Goal: Contribute content

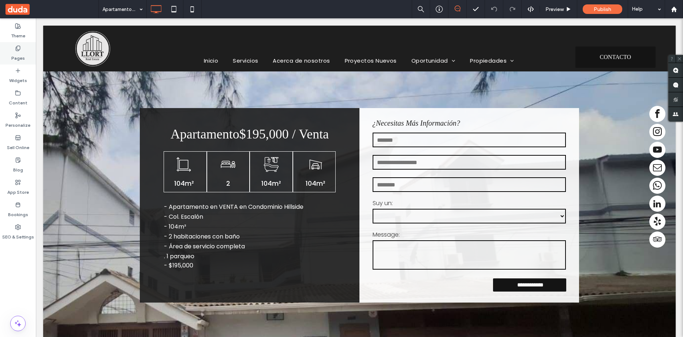
click at [16, 52] on label "Pages" at bounding box center [18, 56] width 14 height 10
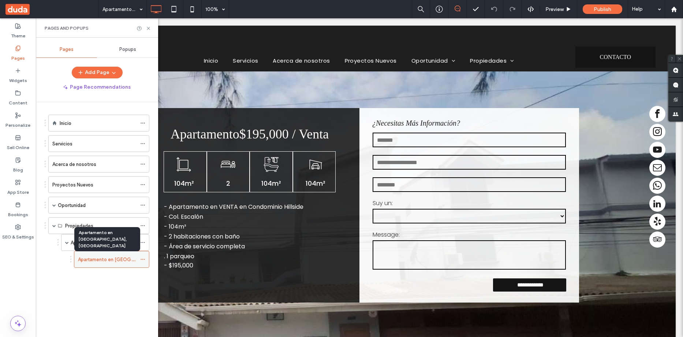
click at [132, 262] on label "Apartamento en [GEOGRAPHIC_DATA], [GEOGRAPHIC_DATA]" at bounding box center [146, 259] width 137 height 13
click at [109, 236] on div "Apartamentos" at bounding box center [104, 242] width 66 height 16
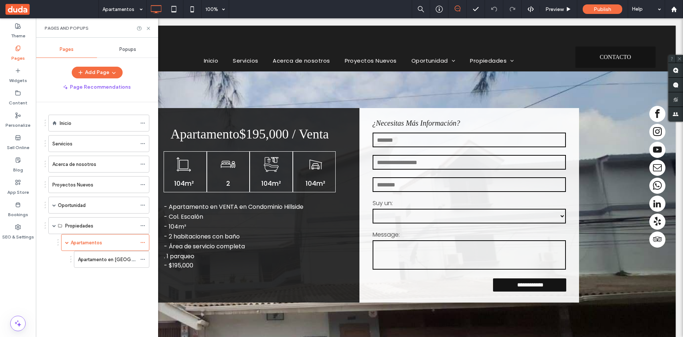
click at [148, 26] on icon at bounding box center [148, 28] width 5 height 5
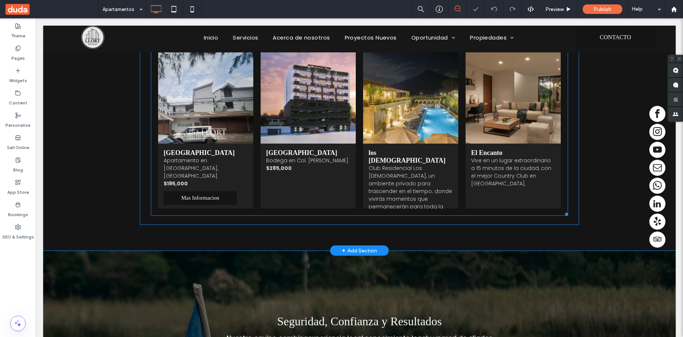
scroll to position [164, 0]
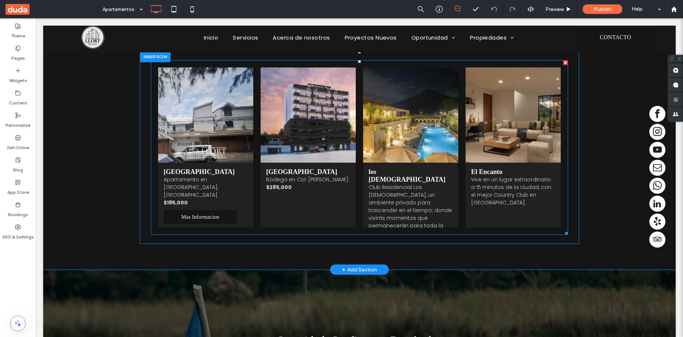
click at [291, 166] on span "[GEOGRAPHIC_DATA] [GEOGRAPHIC_DATA] en [GEOGRAPHIC_DATA][PERSON_NAME] $285,000 …" at bounding box center [308, 195] width 95 height 65
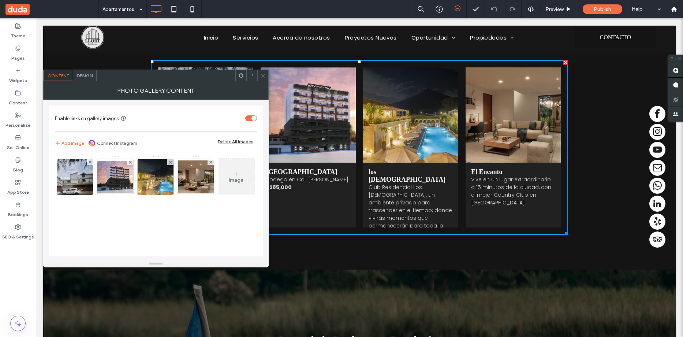
click at [263, 75] on icon at bounding box center [262, 75] width 5 height 5
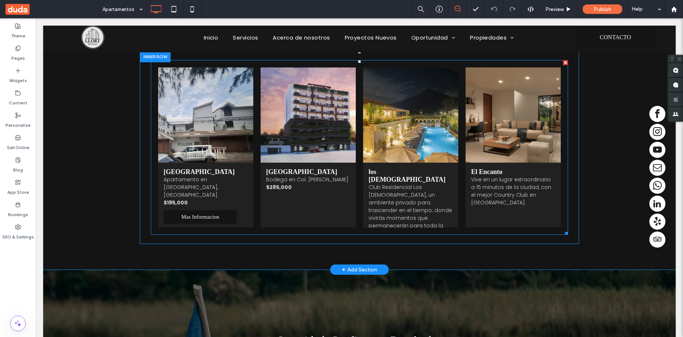
click at [309, 133] on link at bounding box center [308, 114] width 95 height 95
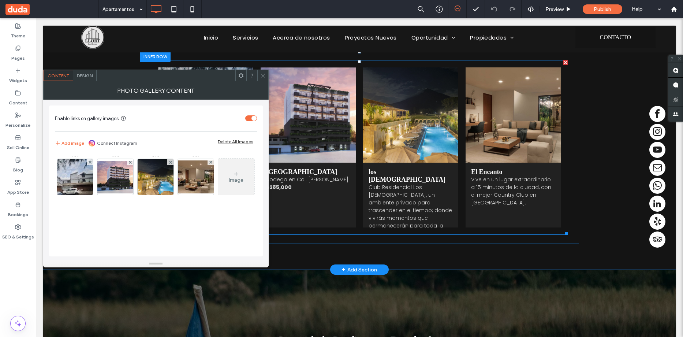
click at [273, 137] on link at bounding box center [308, 114] width 95 height 95
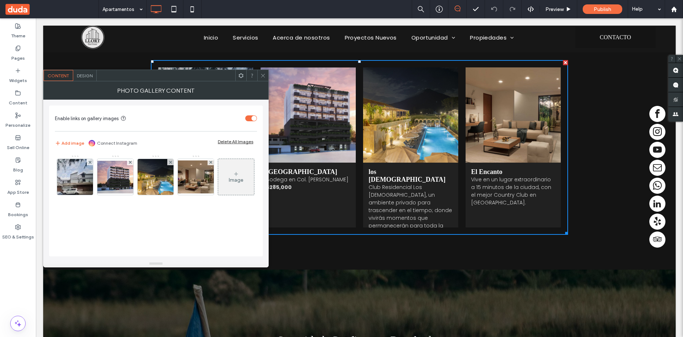
click at [273, 137] on link at bounding box center [308, 114] width 95 height 95
click at [131, 161] on use at bounding box center [130, 161] width 3 height 3
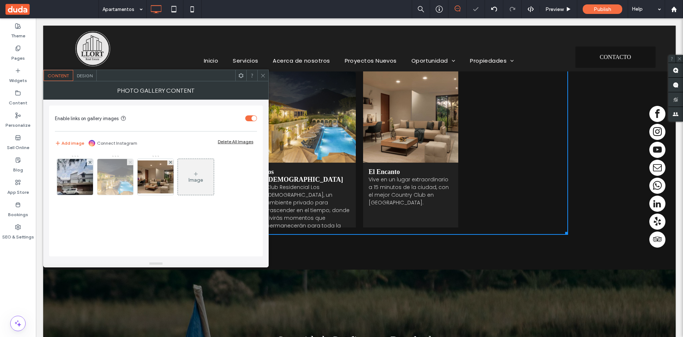
click at [130, 161] on use at bounding box center [130, 161] width 3 height 3
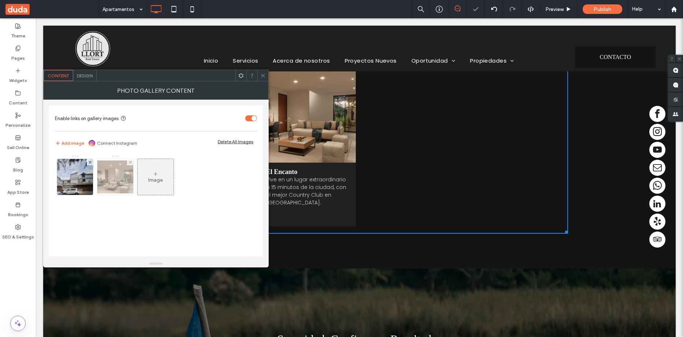
scroll to position [183, 0]
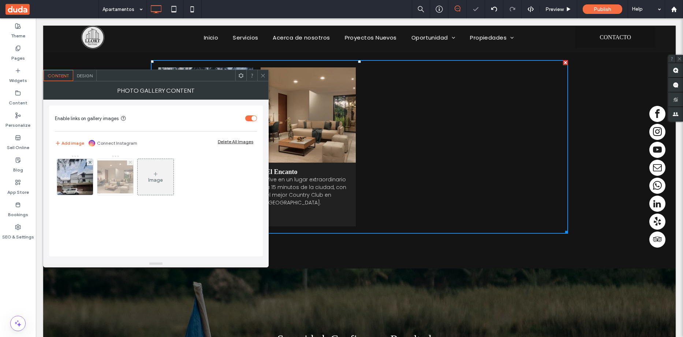
click at [131, 163] on icon at bounding box center [130, 162] width 3 height 3
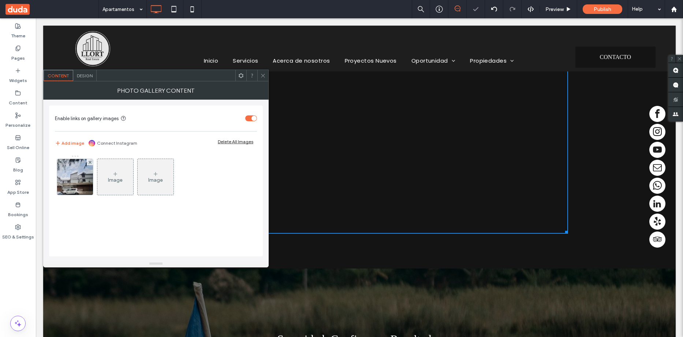
click at [118, 175] on icon at bounding box center [115, 174] width 6 height 6
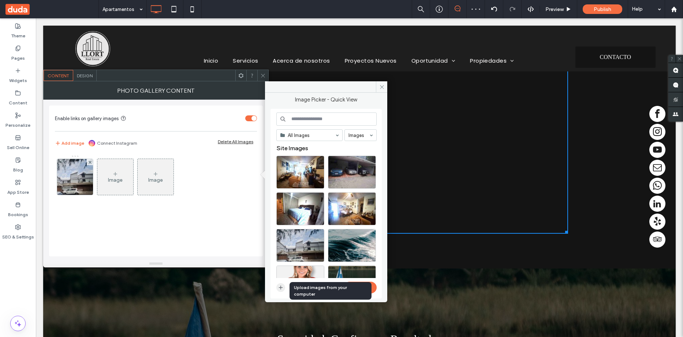
click at [280, 286] on icon "button" at bounding box center [281, 287] width 6 height 6
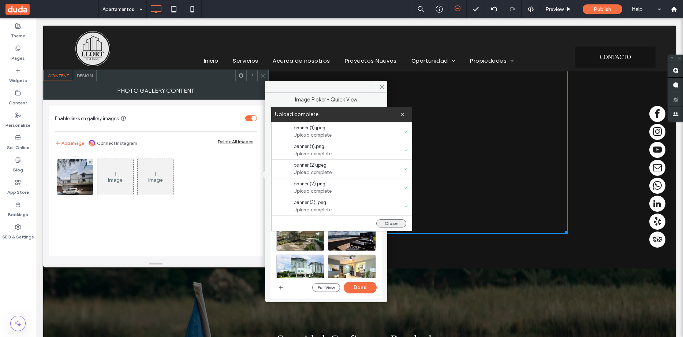
click at [396, 222] on button "Close" at bounding box center [391, 223] width 30 height 8
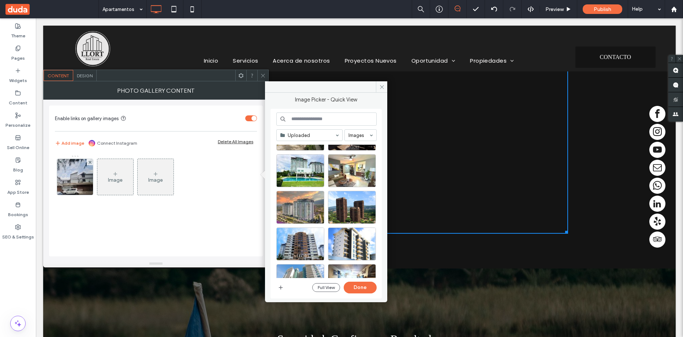
scroll to position [110, 0]
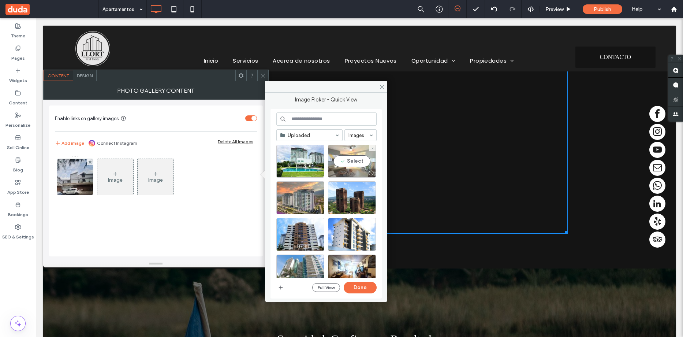
click at [348, 162] on div "Select" at bounding box center [352, 161] width 48 height 33
drag, startPoint x: 356, startPoint y: 286, endPoint x: 319, endPoint y: 266, distance: 41.8
click at [356, 286] on button "Done" at bounding box center [360, 288] width 33 height 12
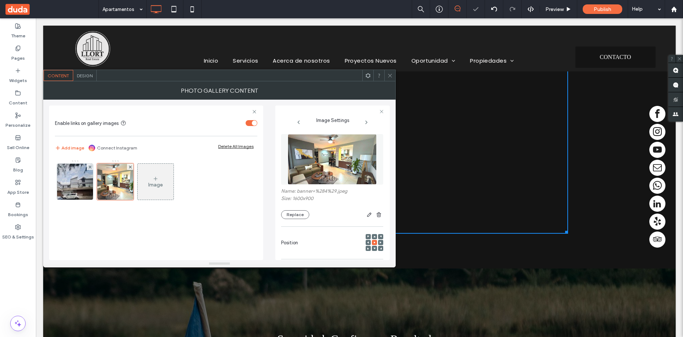
click at [159, 176] on div "Image" at bounding box center [156, 181] width 36 height 34
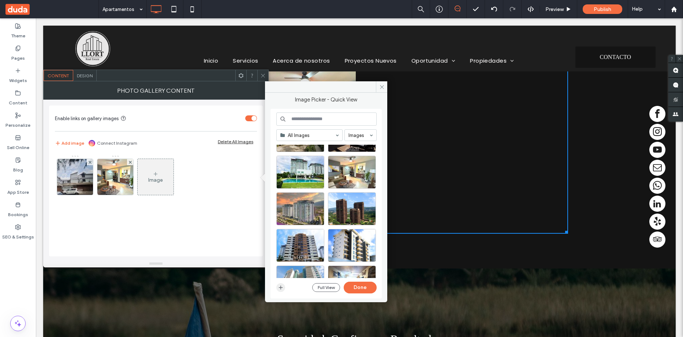
click at [281, 287] on use "button" at bounding box center [281, 288] width 4 height 4
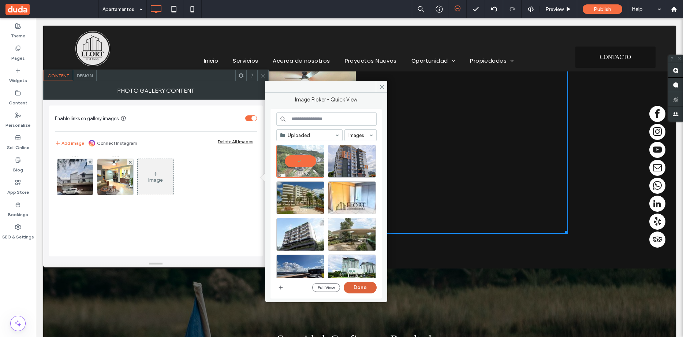
click at [363, 287] on button "Done" at bounding box center [360, 288] width 33 height 12
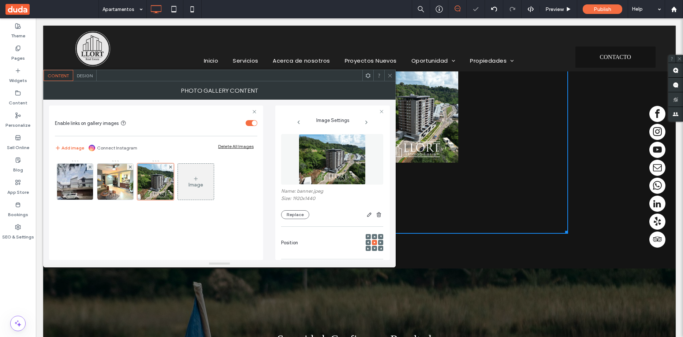
click at [201, 180] on div "Image" at bounding box center [196, 181] width 36 height 34
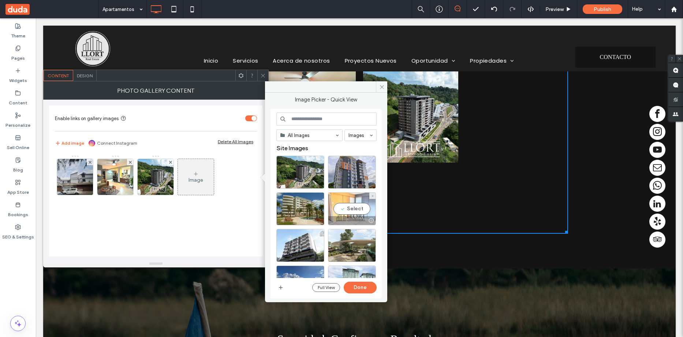
click at [357, 204] on div "Select" at bounding box center [352, 208] width 48 height 33
click at [361, 289] on button "Done" at bounding box center [360, 288] width 33 height 12
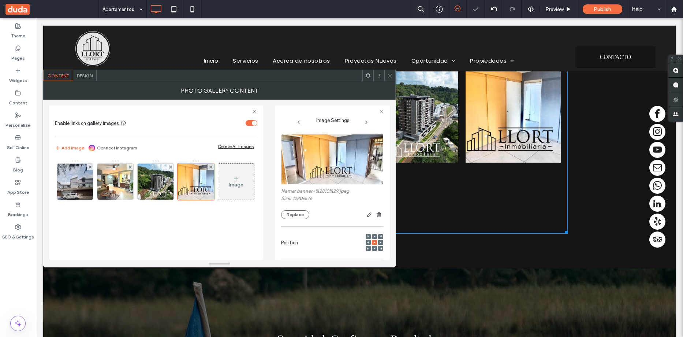
click at [229, 188] on div "Image" at bounding box center [236, 185] width 15 height 6
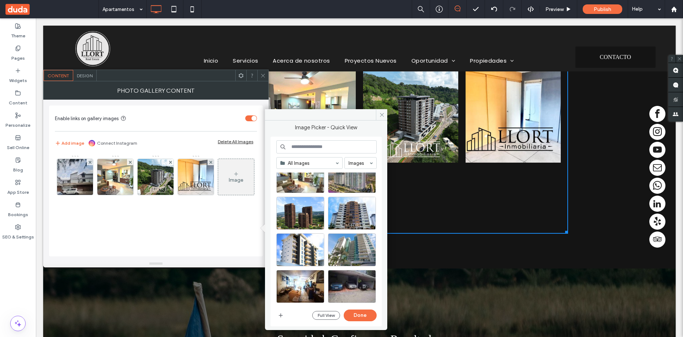
scroll to position [183, 0]
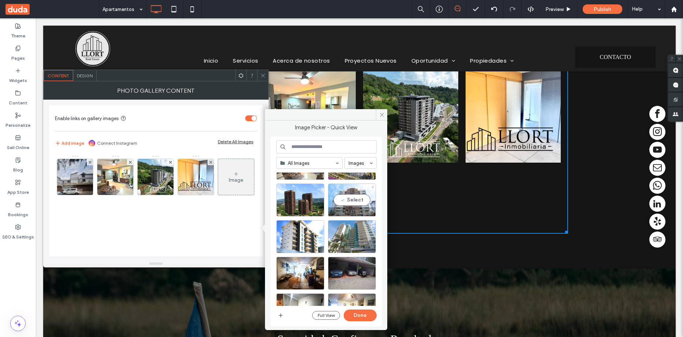
click at [354, 198] on div "Select" at bounding box center [352, 199] width 48 height 33
click at [368, 311] on button "Done" at bounding box center [360, 315] width 33 height 12
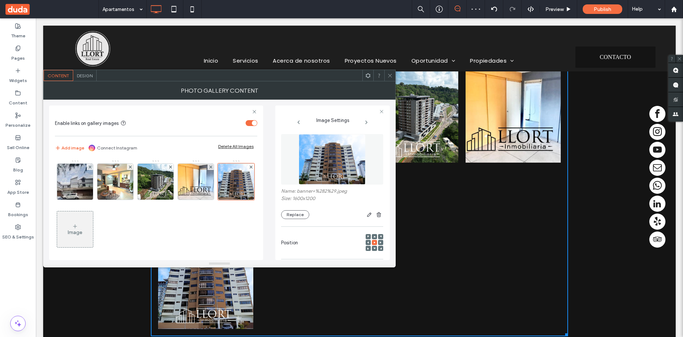
click at [93, 235] on div "Image" at bounding box center [75, 229] width 36 height 34
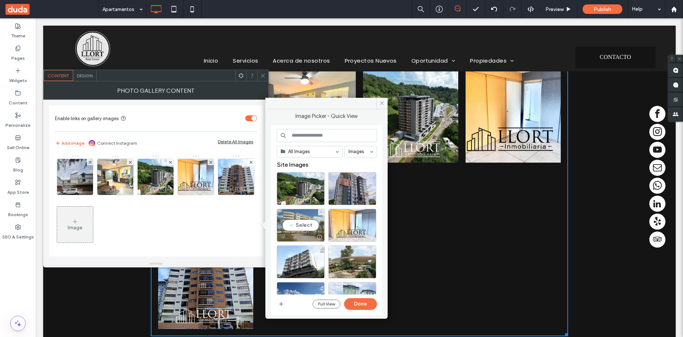
click at [303, 223] on div "Select" at bounding box center [301, 225] width 48 height 33
click at [354, 303] on button "Done" at bounding box center [360, 304] width 33 height 12
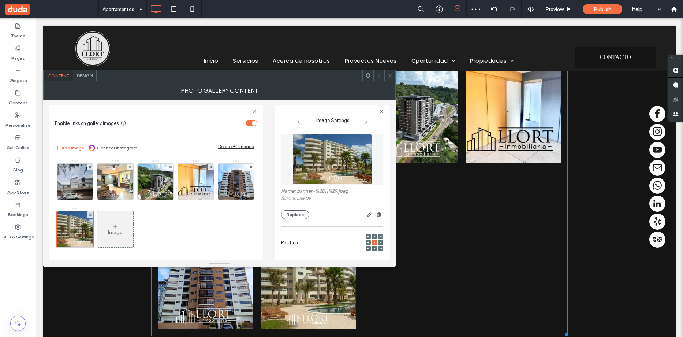
click at [133, 223] on div "Image" at bounding box center [115, 229] width 36 height 34
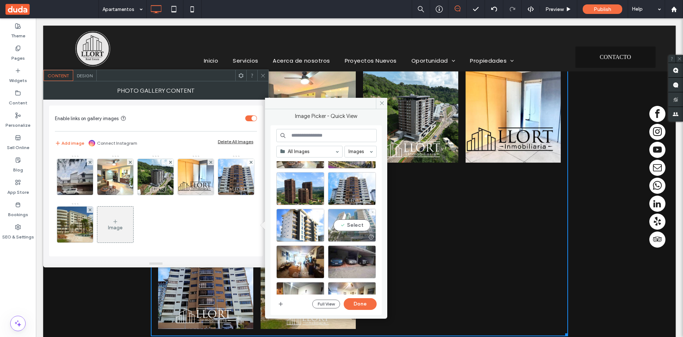
click at [348, 219] on div "Select" at bounding box center [352, 225] width 48 height 33
click at [362, 301] on button "Done" at bounding box center [360, 304] width 33 height 12
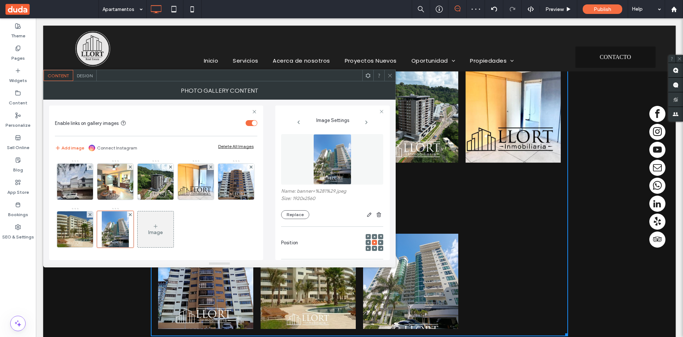
click at [159, 225] on icon at bounding box center [156, 226] width 6 height 6
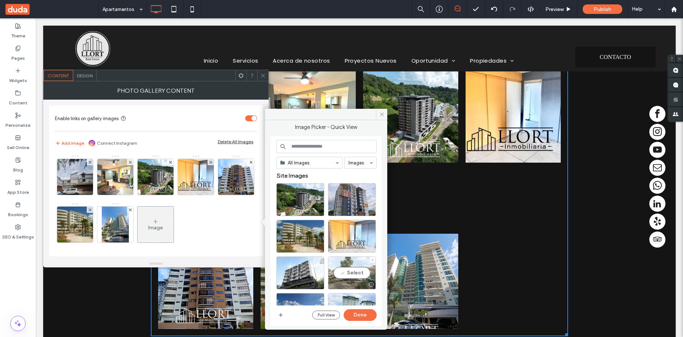
click at [365, 270] on div "Select" at bounding box center [352, 272] width 48 height 33
drag, startPoint x: 360, startPoint y: 314, endPoint x: 320, endPoint y: 294, distance: 44.4
click at [360, 314] on button "Done" at bounding box center [360, 315] width 33 height 12
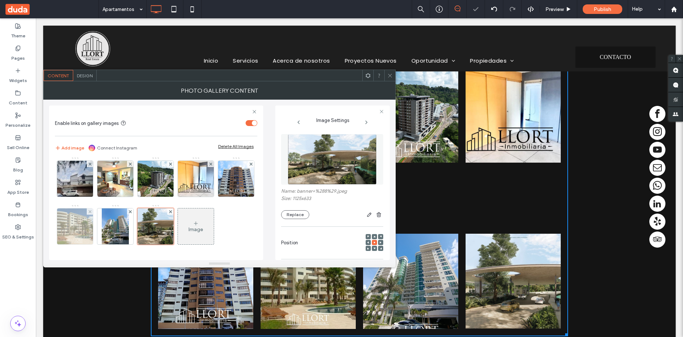
scroll to position [51, 0]
click at [189, 226] on div "Image" at bounding box center [196, 229] width 15 height 6
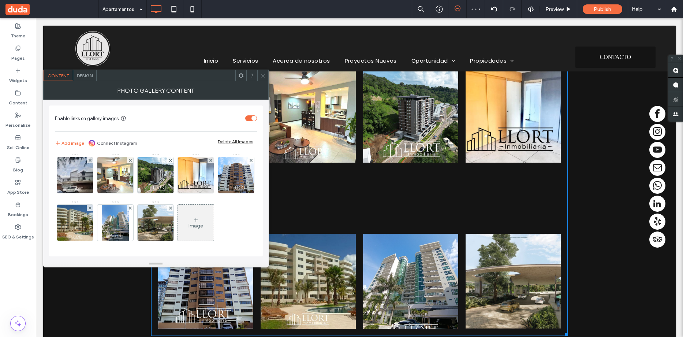
scroll to position [49, 0]
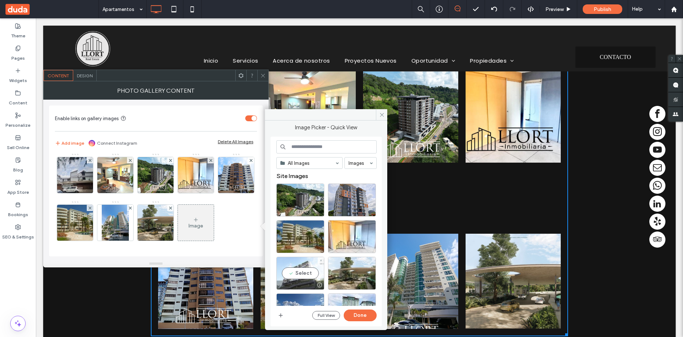
click at [307, 272] on div "Select" at bounding box center [300, 273] width 48 height 33
click at [355, 316] on button "Done" at bounding box center [360, 315] width 33 height 12
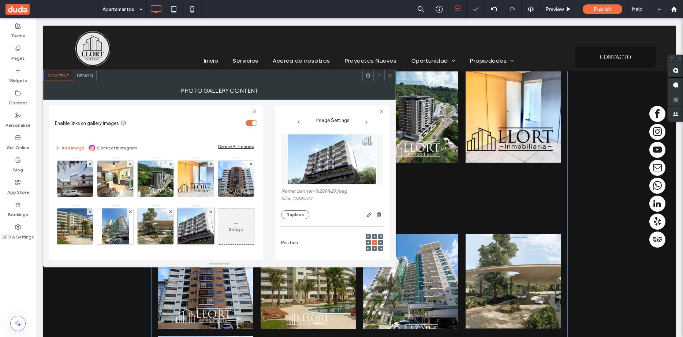
scroll to position [51, 0]
click at [229, 232] on div "Image" at bounding box center [236, 229] width 15 height 6
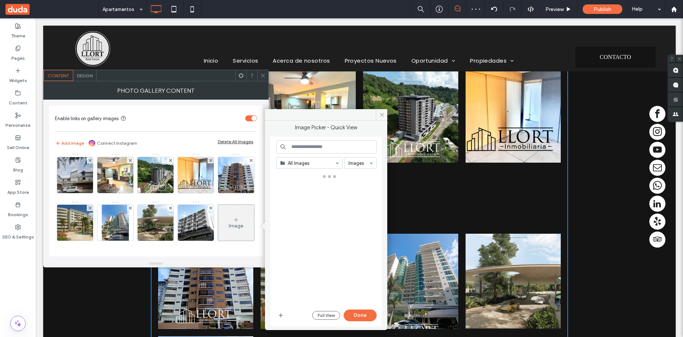
scroll to position [49, 0]
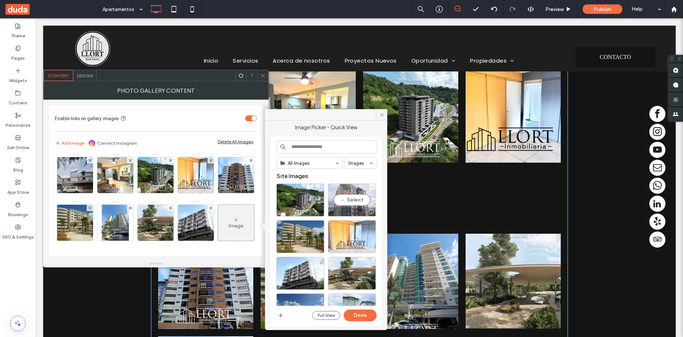
click at [353, 193] on div "Select" at bounding box center [352, 199] width 48 height 33
drag, startPoint x: 358, startPoint y: 316, endPoint x: 238, endPoint y: 276, distance: 126.4
click at [358, 316] on button "Done" at bounding box center [360, 315] width 33 height 12
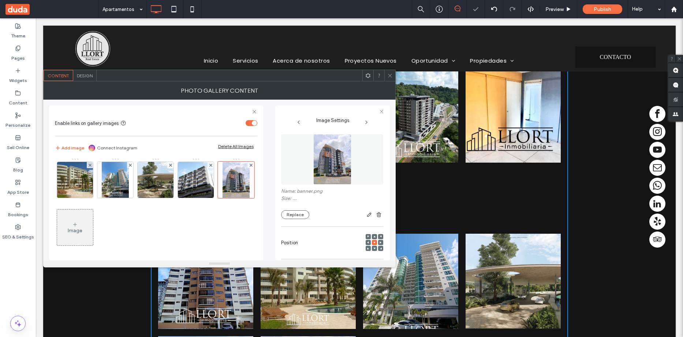
scroll to position [51, 0]
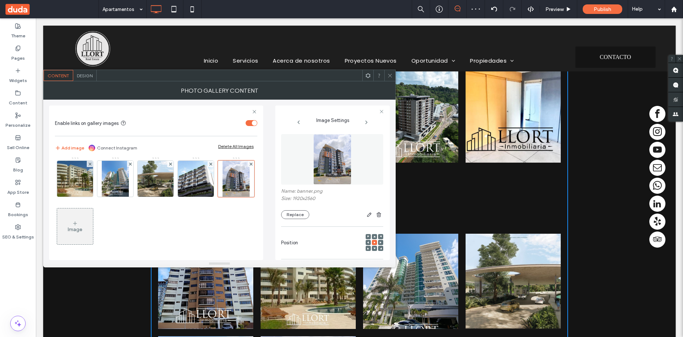
click at [82, 228] on div "Image" at bounding box center [75, 229] width 15 height 6
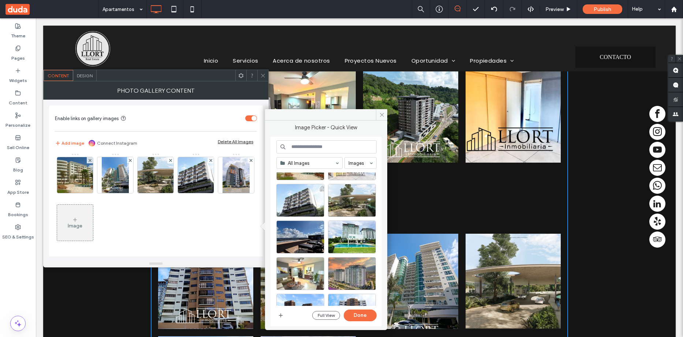
scroll to position [73, 0]
click at [306, 241] on div "Select" at bounding box center [300, 236] width 48 height 33
click at [364, 312] on button "Done" at bounding box center [360, 315] width 33 height 12
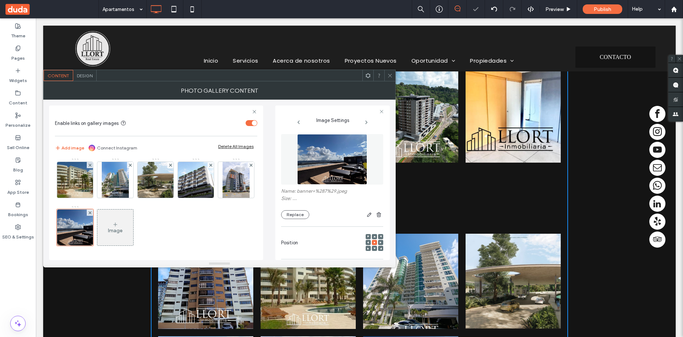
scroll to position [51, 0]
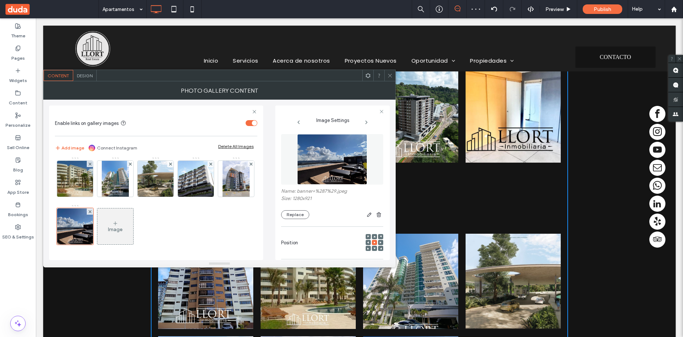
click at [118, 224] on icon at bounding box center [115, 223] width 6 height 6
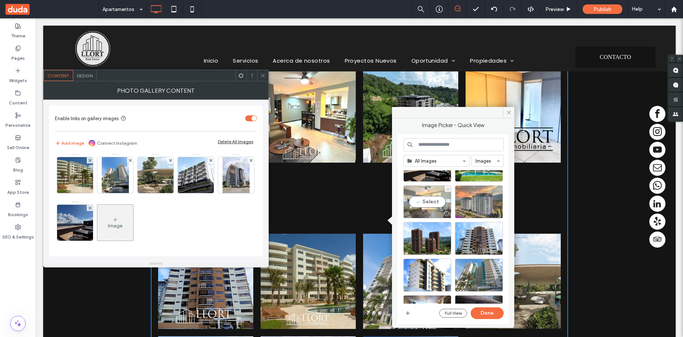
scroll to position [183, 0]
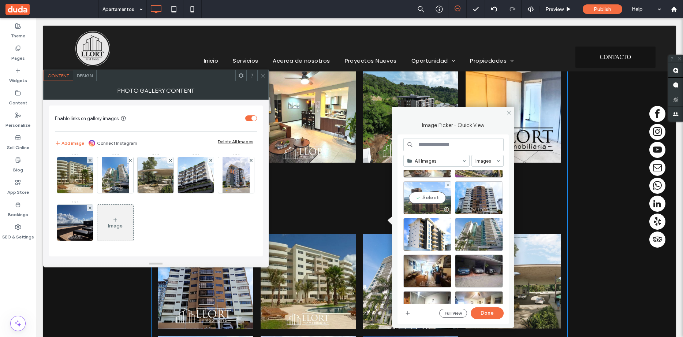
click at [430, 195] on div "Select" at bounding box center [427, 197] width 48 height 33
click at [481, 311] on button "Done" at bounding box center [487, 313] width 33 height 12
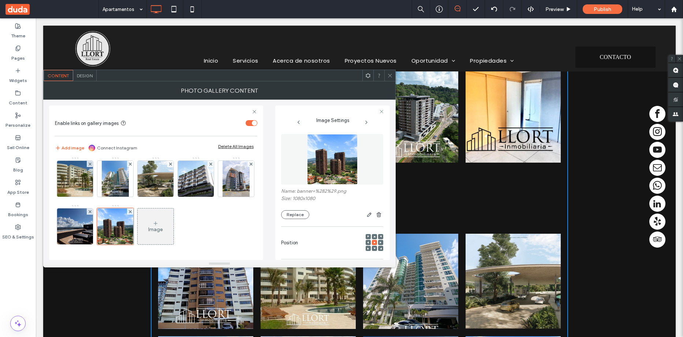
scroll to position [98, 0]
click at [148, 228] on div "Image" at bounding box center [155, 229] width 15 height 6
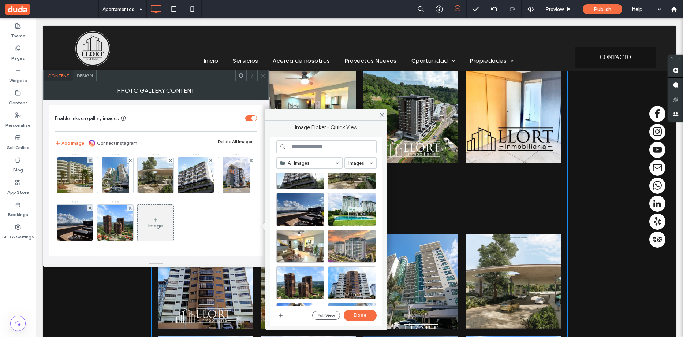
scroll to position [110, 0]
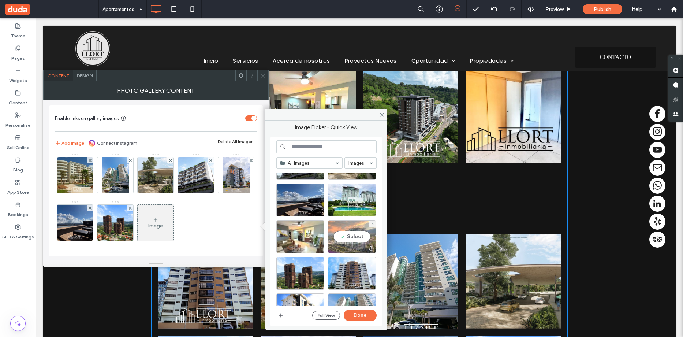
click at [357, 240] on div "Select" at bounding box center [352, 236] width 48 height 33
click at [364, 315] on button "Done" at bounding box center [360, 315] width 33 height 12
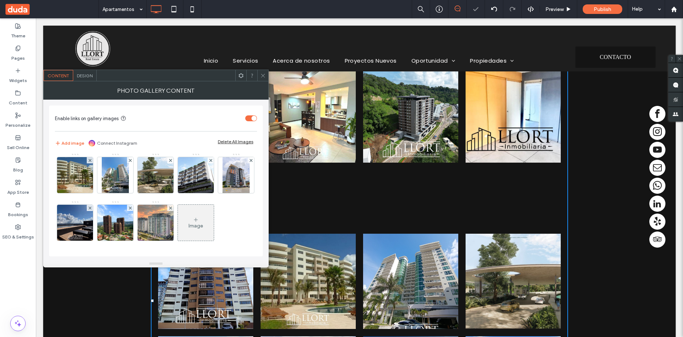
click at [189, 227] on div "Image" at bounding box center [196, 226] width 15 height 6
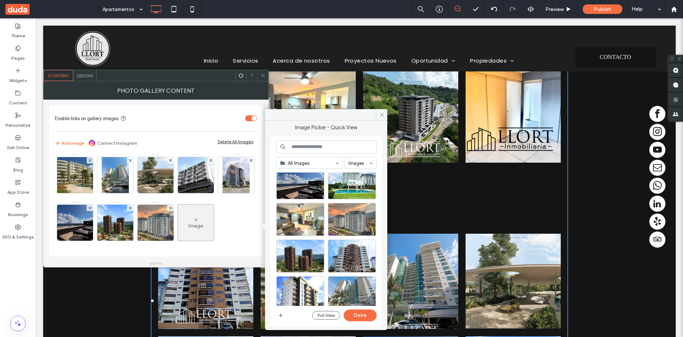
scroll to position [146, 0]
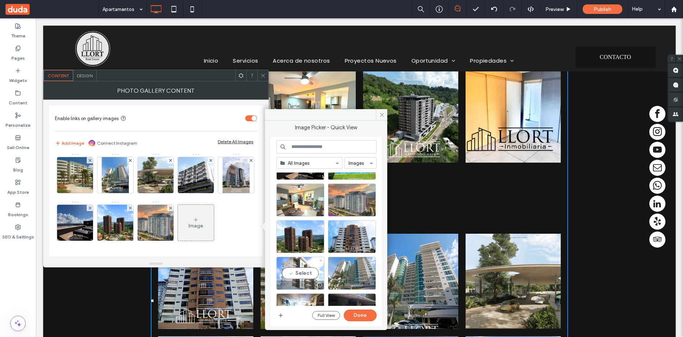
click at [306, 267] on div "Select" at bounding box center [300, 273] width 48 height 33
click at [369, 313] on button "Done" at bounding box center [360, 315] width 33 height 12
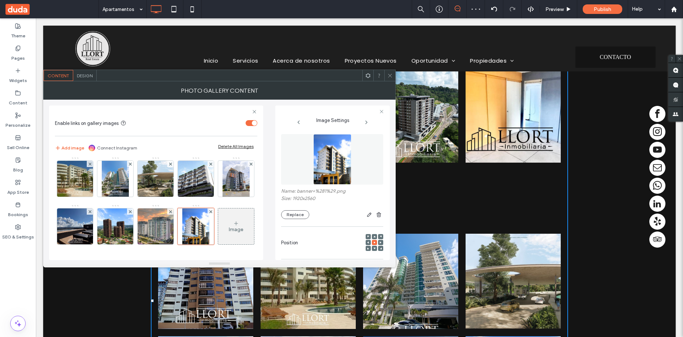
scroll to position [98, 0]
click at [229, 227] on div "Image" at bounding box center [236, 229] width 15 height 6
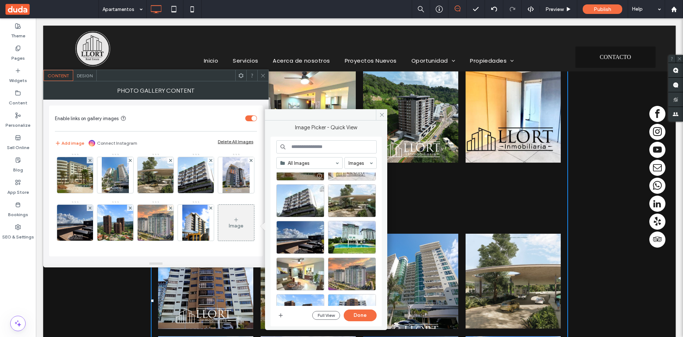
scroll to position [73, 0]
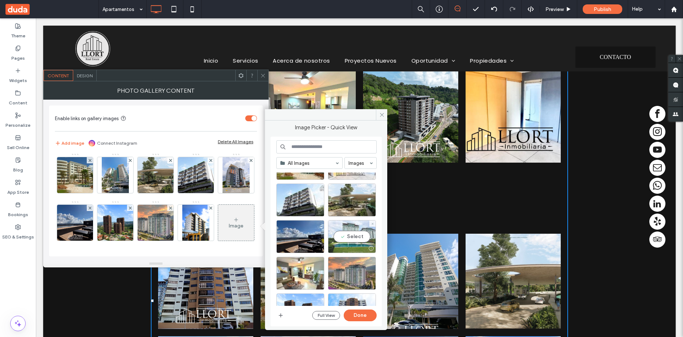
click at [343, 231] on div "Select" at bounding box center [352, 236] width 48 height 33
click at [365, 314] on button "Done" at bounding box center [360, 315] width 33 height 12
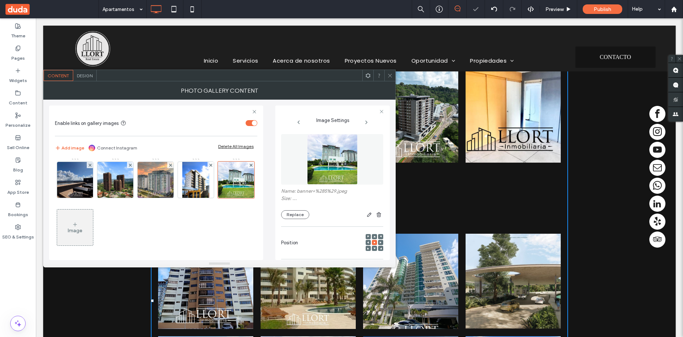
scroll to position [98, 0]
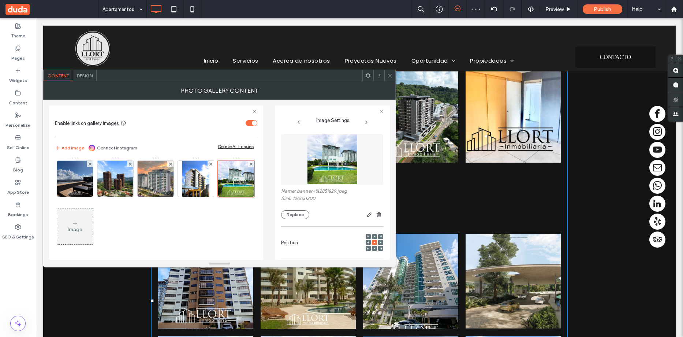
click at [78, 221] on icon at bounding box center [75, 223] width 6 height 6
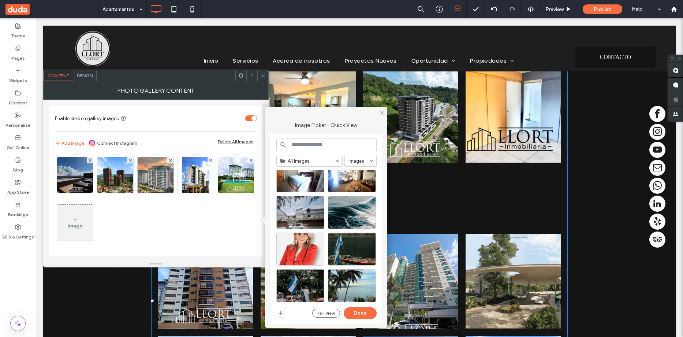
scroll to position [317, 0]
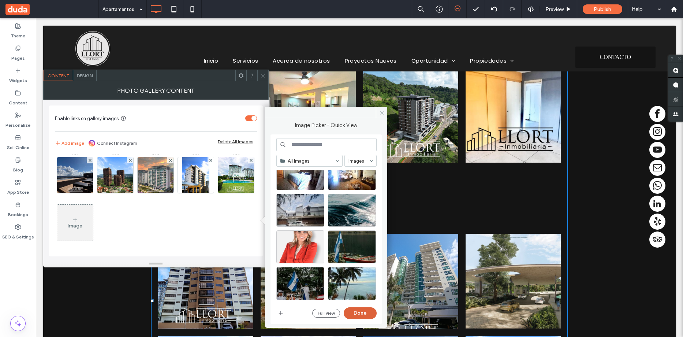
click at [366, 313] on button "Done" at bounding box center [360, 313] width 33 height 12
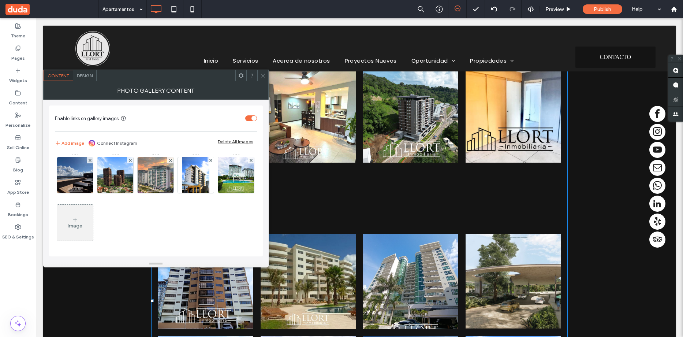
click at [82, 225] on div "Image" at bounding box center [75, 226] width 15 height 6
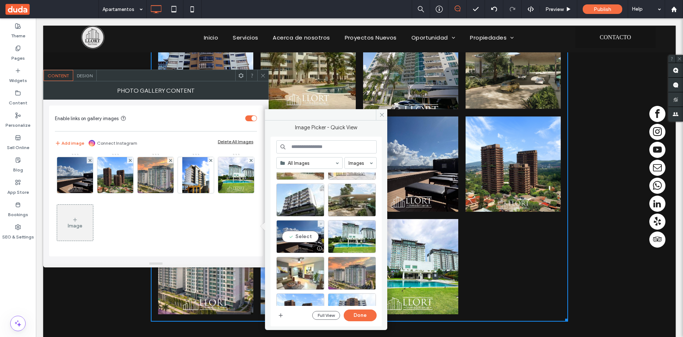
scroll to position [0, 0]
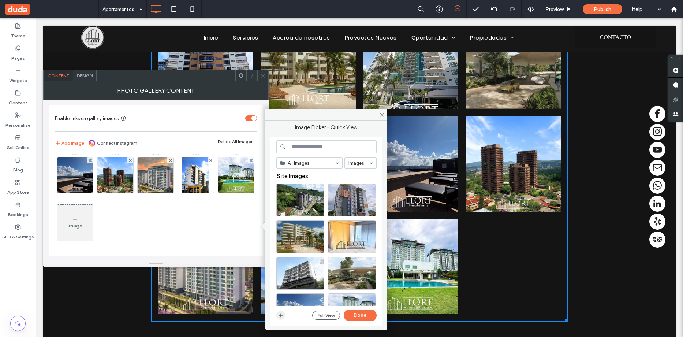
click at [283, 316] on icon "button" at bounding box center [281, 315] width 6 height 6
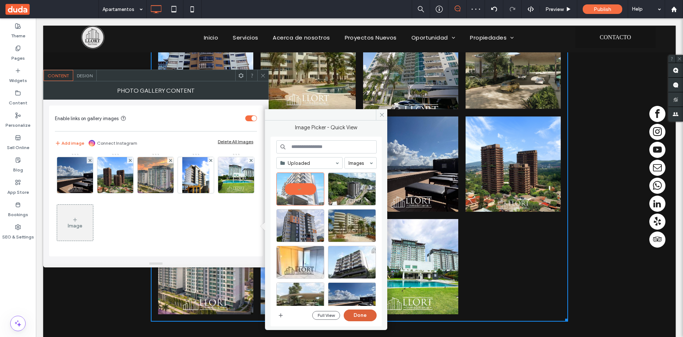
click at [355, 315] on button "Done" at bounding box center [360, 315] width 33 height 12
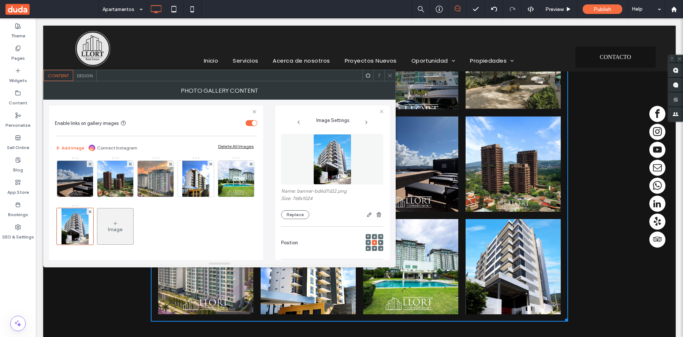
scroll to position [146, 0]
click at [97, 228] on div "Image" at bounding box center [115, 226] width 36 height 34
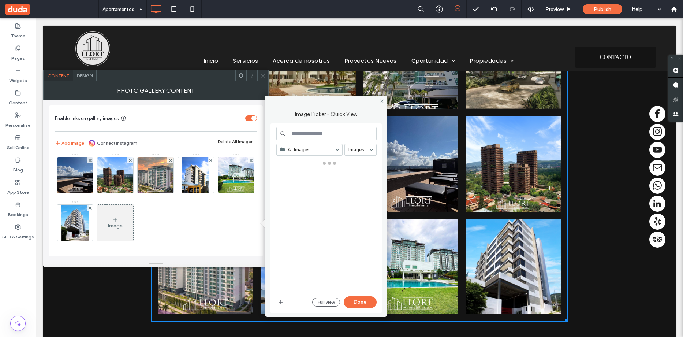
scroll to position [145, 0]
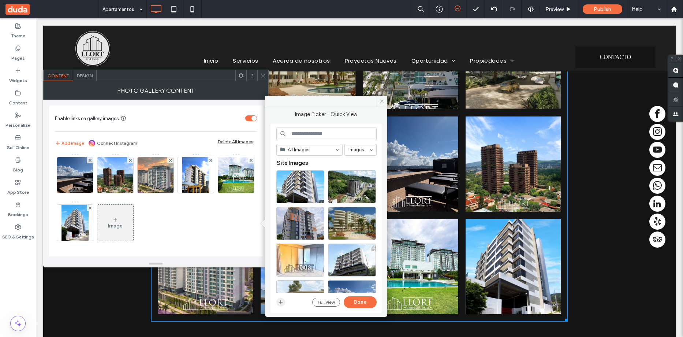
click at [279, 305] on icon "button" at bounding box center [281, 302] width 6 height 6
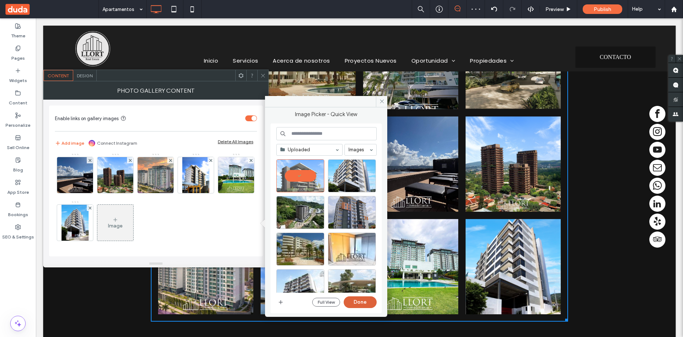
click at [362, 303] on button "Done" at bounding box center [360, 302] width 33 height 12
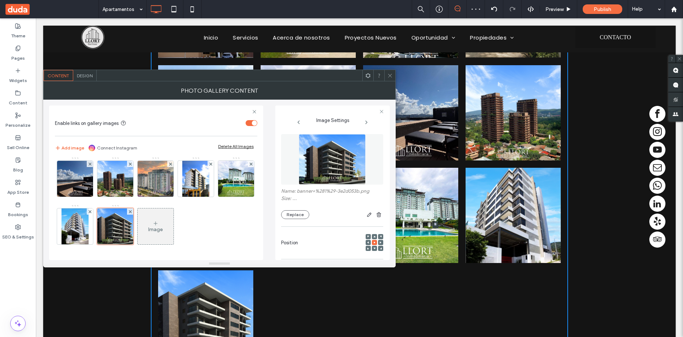
scroll to position [146, 0]
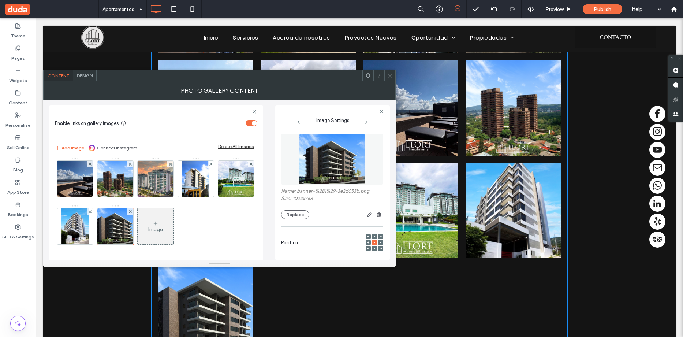
click at [138, 222] on div "Image" at bounding box center [156, 226] width 36 height 34
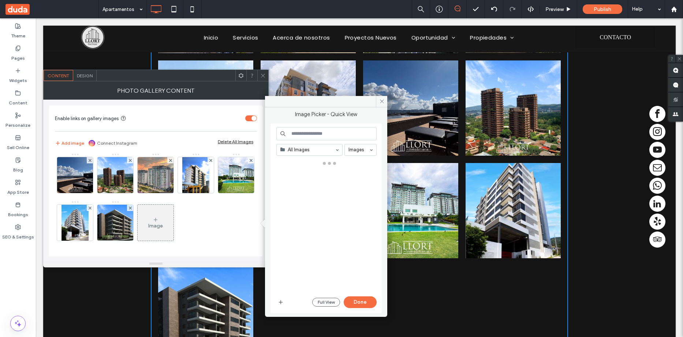
scroll to position [145, 0]
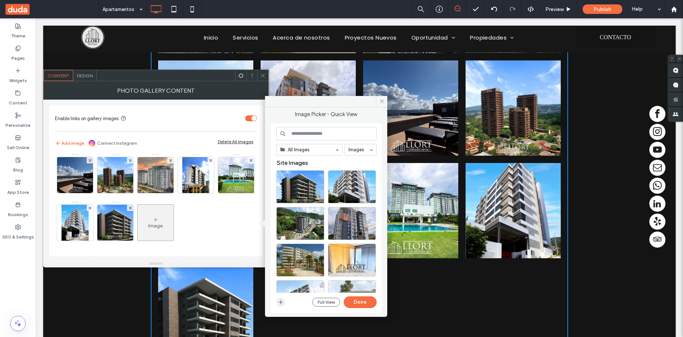
click at [280, 302] on use "button" at bounding box center [281, 302] width 4 height 4
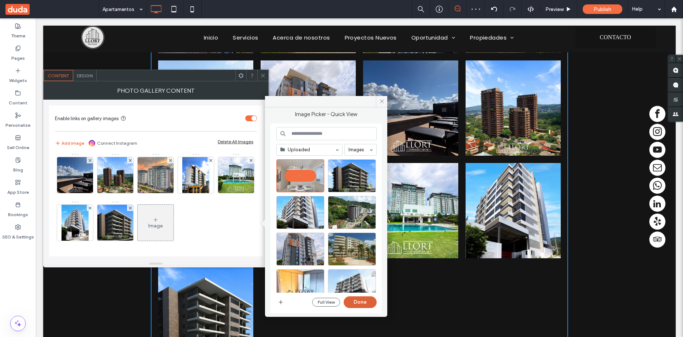
drag, startPoint x: 364, startPoint y: 299, endPoint x: 328, endPoint y: 280, distance: 40.1
click at [364, 299] on button "Done" at bounding box center [360, 302] width 33 height 12
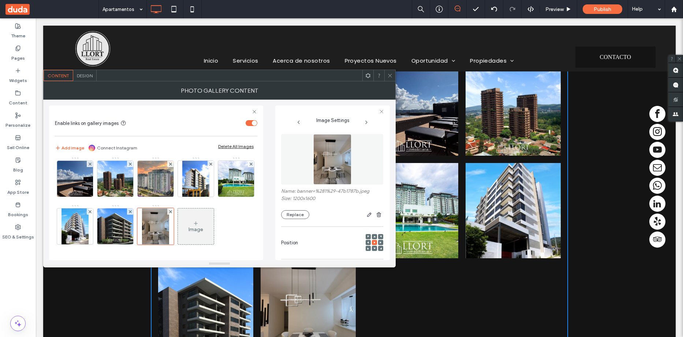
scroll to position [146, 0]
click at [178, 227] on div "Image" at bounding box center [196, 226] width 36 height 34
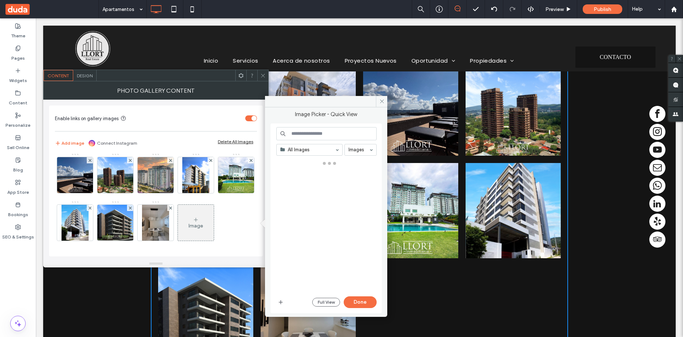
scroll to position [145, 0]
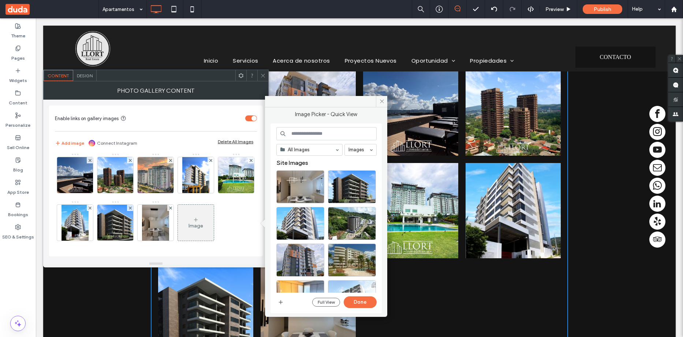
click at [189, 228] on div "Image" at bounding box center [196, 226] width 15 height 6
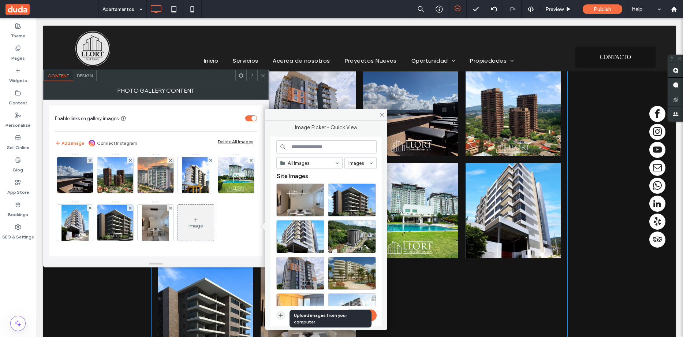
click at [278, 313] on icon "button" at bounding box center [281, 315] width 6 height 6
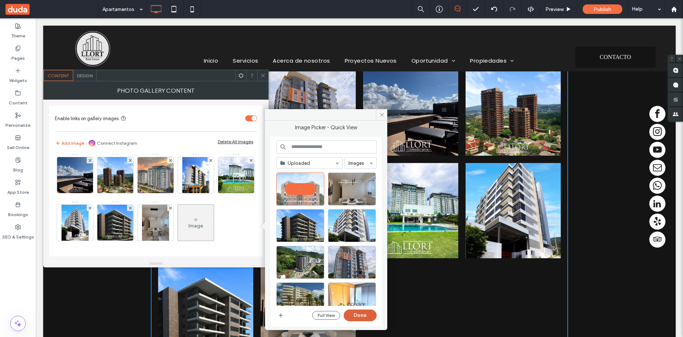
click at [366, 315] on button "Done" at bounding box center [360, 315] width 33 height 12
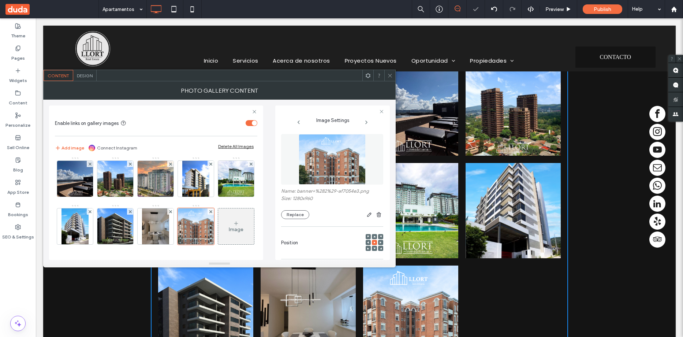
scroll to position [459, 0]
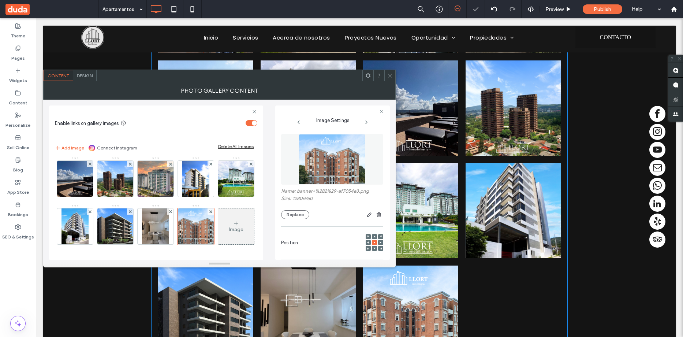
click at [233, 225] on icon at bounding box center [236, 223] width 6 height 6
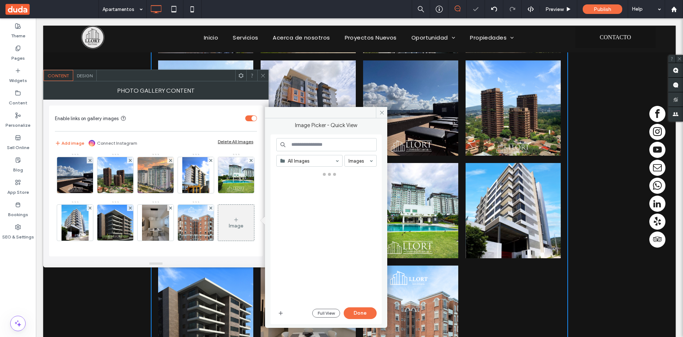
scroll to position [145, 0]
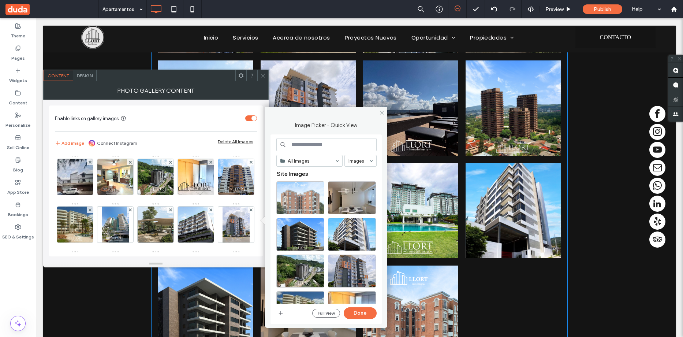
scroll to position [145, 0]
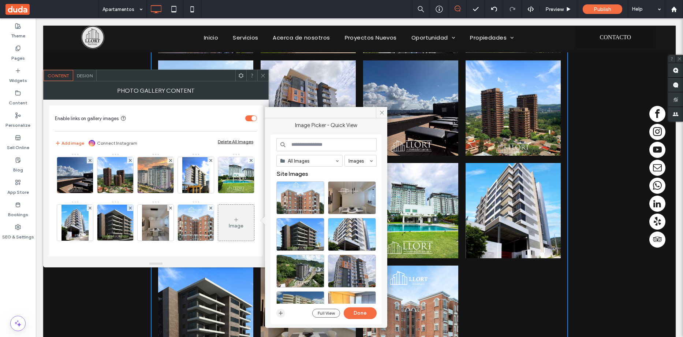
click at [282, 310] on icon "button" at bounding box center [281, 313] width 6 height 6
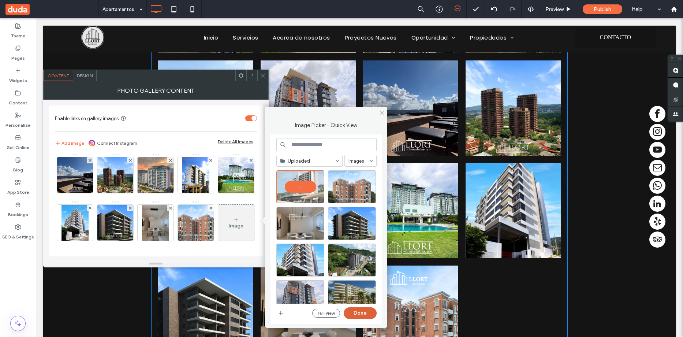
click at [359, 314] on button "Done" at bounding box center [360, 313] width 33 height 12
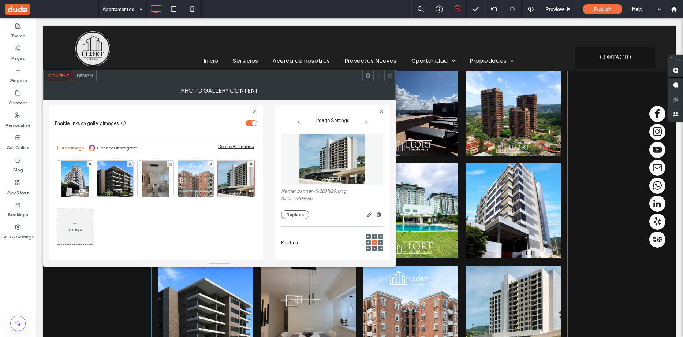
scroll to position [193, 0]
click at [75, 228] on div "Image" at bounding box center [75, 229] width 15 height 6
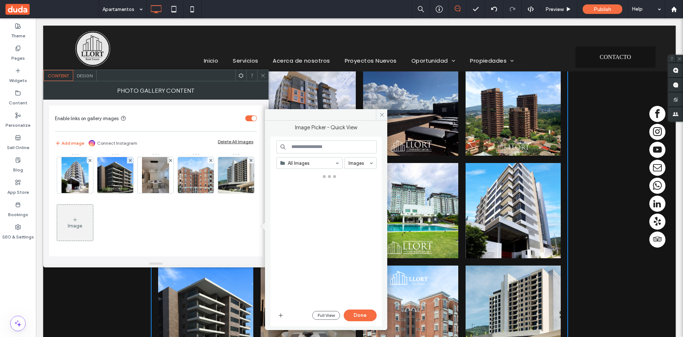
scroll to position [192, 0]
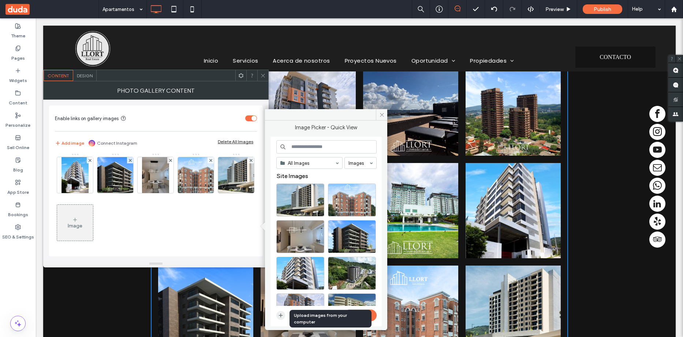
click at [279, 313] on icon "button" at bounding box center [281, 315] width 6 height 6
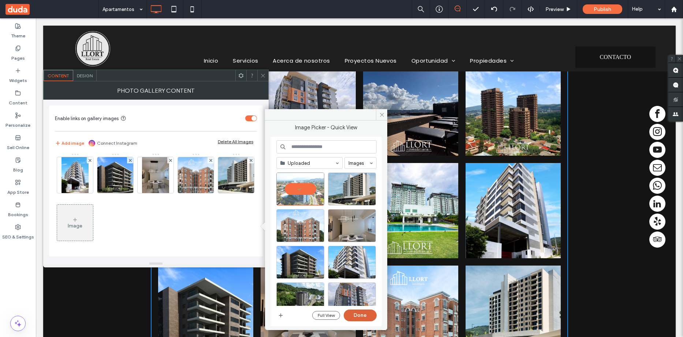
click at [368, 313] on button "Done" at bounding box center [360, 315] width 33 height 12
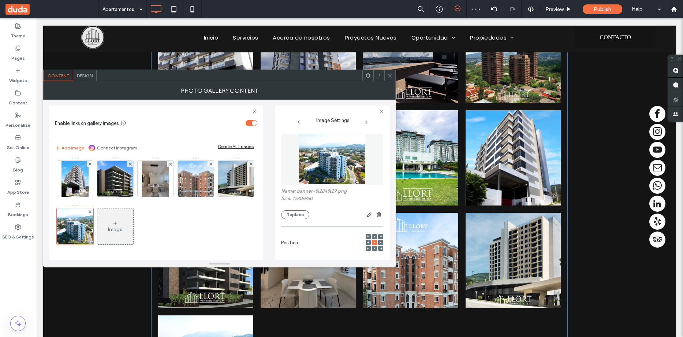
scroll to position [509, 0]
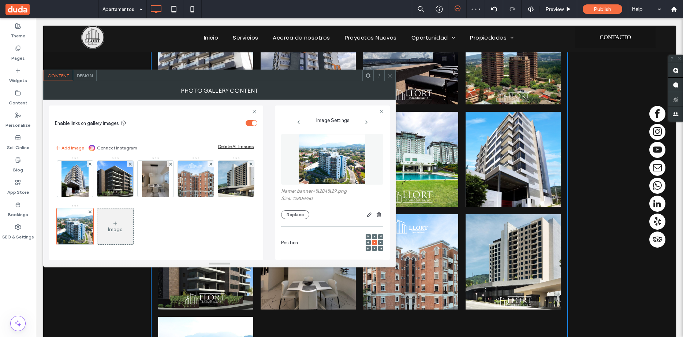
click at [110, 224] on div "Image" at bounding box center [115, 226] width 36 height 34
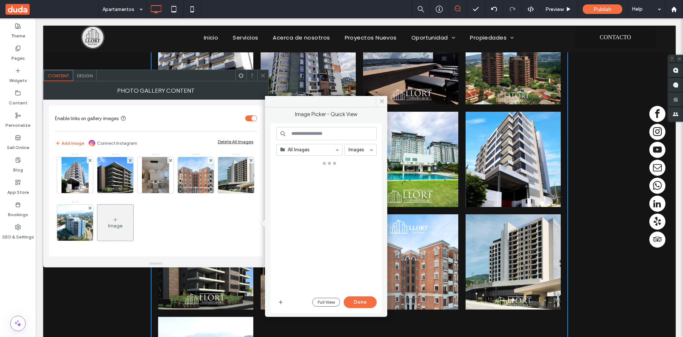
scroll to position [192, 0]
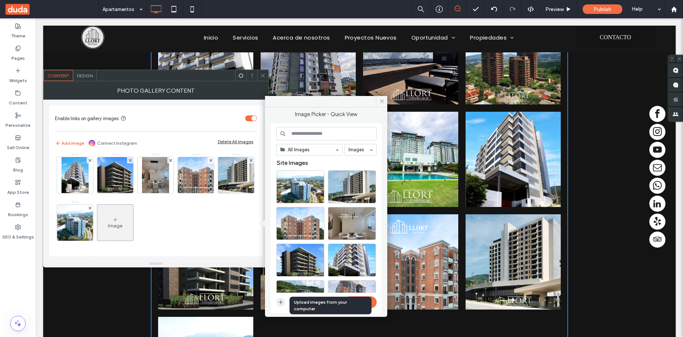
click at [279, 303] on icon "button" at bounding box center [281, 302] width 6 height 6
click at [282, 300] on icon "button" at bounding box center [281, 302] width 6 height 6
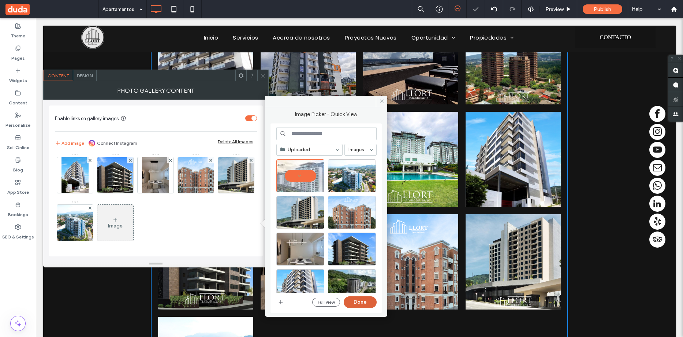
click at [364, 301] on button "Done" at bounding box center [360, 302] width 33 height 12
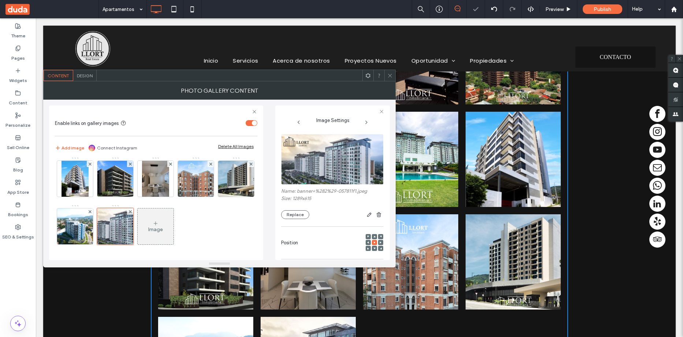
scroll to position [193, 0]
click at [157, 228] on div "Image" at bounding box center [155, 229] width 15 height 6
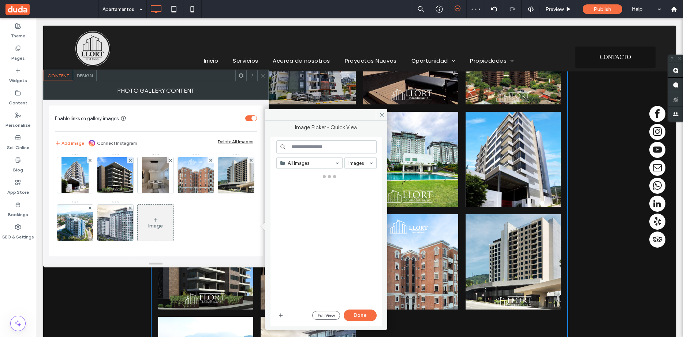
scroll to position [192, 0]
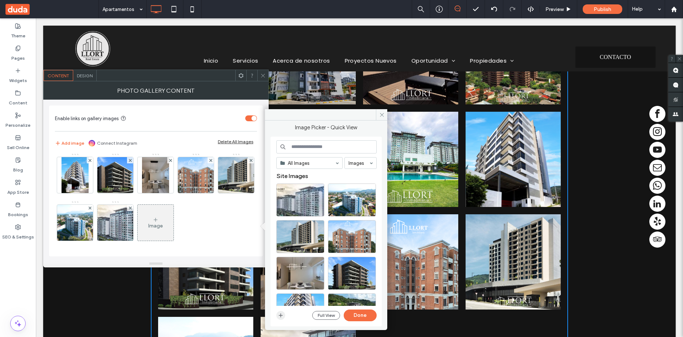
click at [283, 314] on icon "button" at bounding box center [281, 315] width 6 height 6
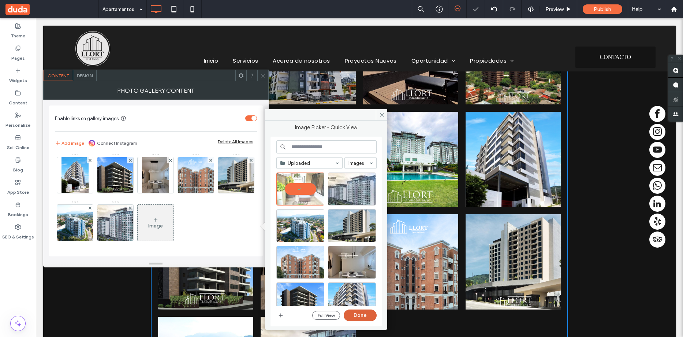
click at [360, 315] on button "Done" at bounding box center [360, 315] width 33 height 12
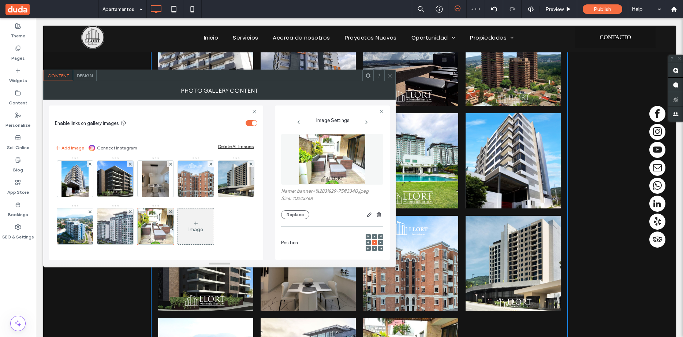
scroll to position [510, 0]
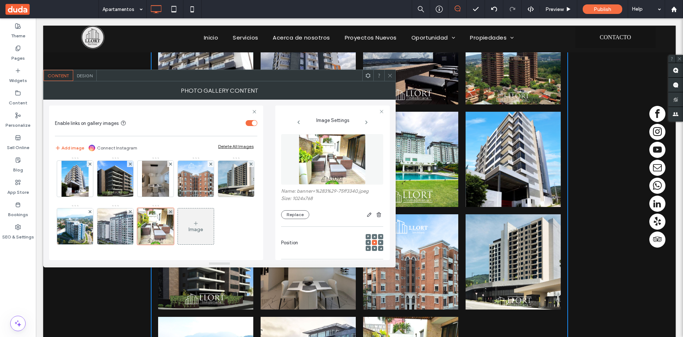
click at [196, 231] on div "Image" at bounding box center [196, 229] width 15 height 6
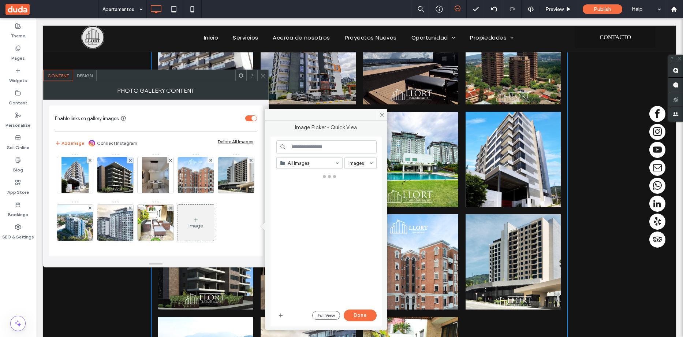
scroll to position [192, 0]
drag, startPoint x: 197, startPoint y: 231, endPoint x: 264, endPoint y: 232, distance: 67.0
click at [193, 221] on div "Image" at bounding box center [196, 222] width 36 height 34
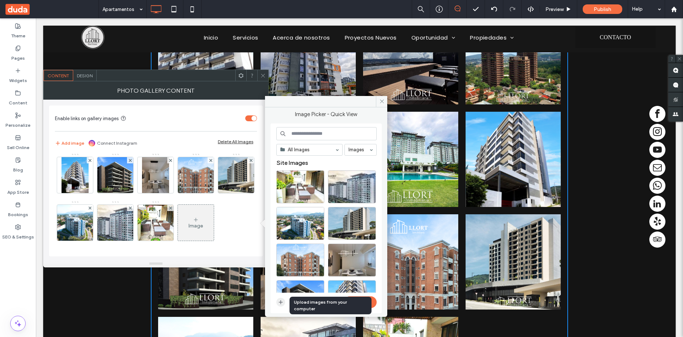
click at [278, 302] on icon "button" at bounding box center [281, 302] width 6 height 6
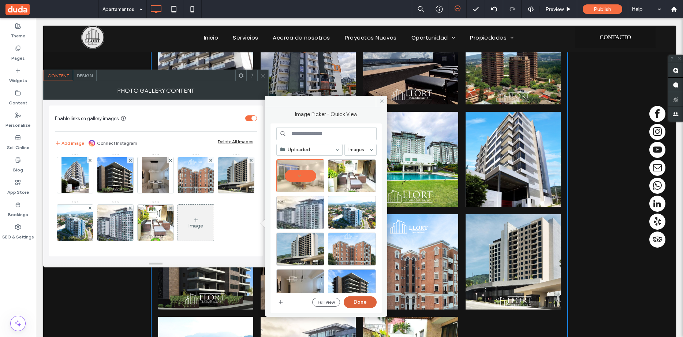
drag, startPoint x: 361, startPoint y: 301, endPoint x: 324, endPoint y: 283, distance: 41.3
click at [361, 301] on button "Done" at bounding box center [360, 302] width 33 height 12
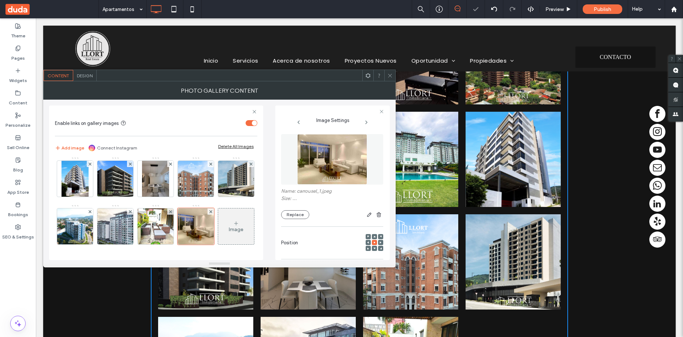
scroll to position [193, 0]
